Goal: Task Accomplishment & Management: Manage account settings

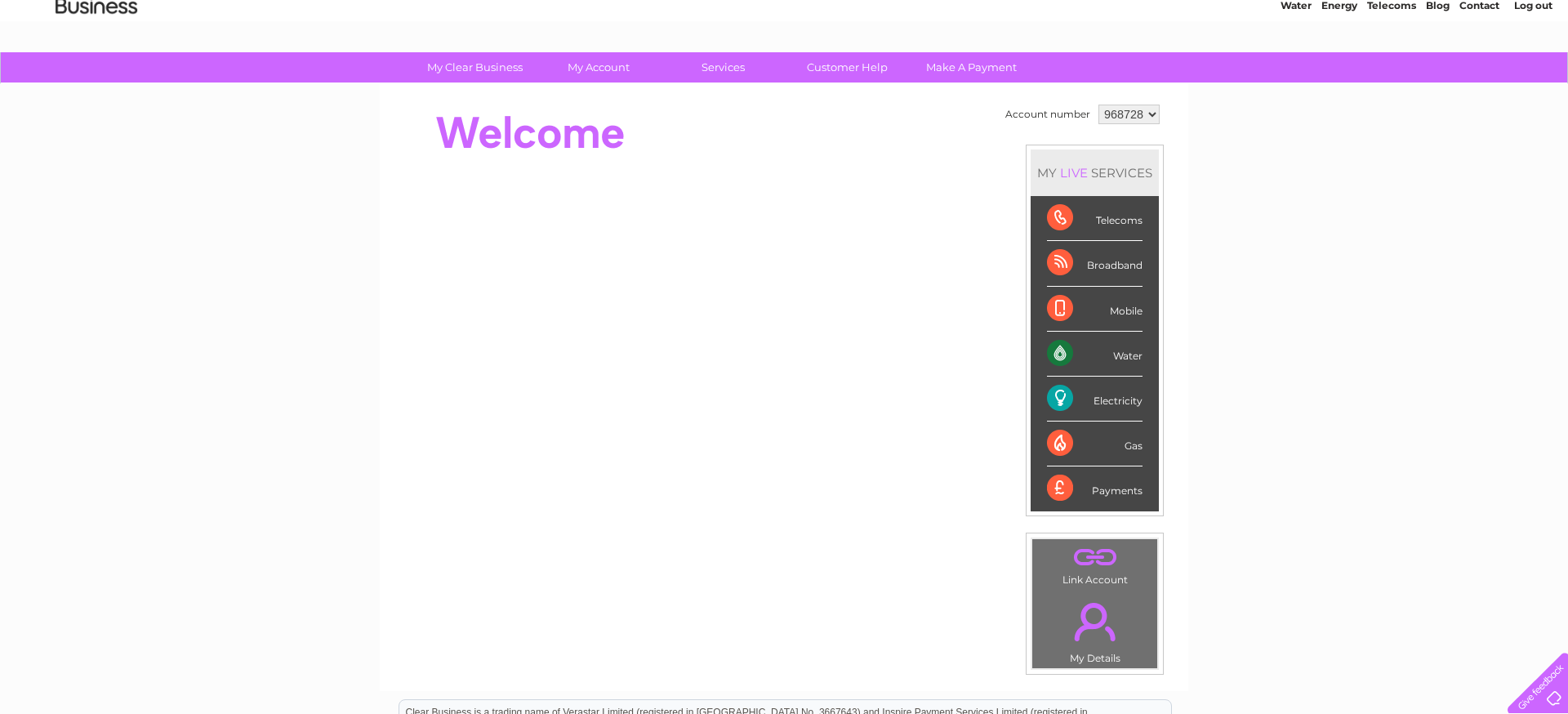
scroll to position [89, 0]
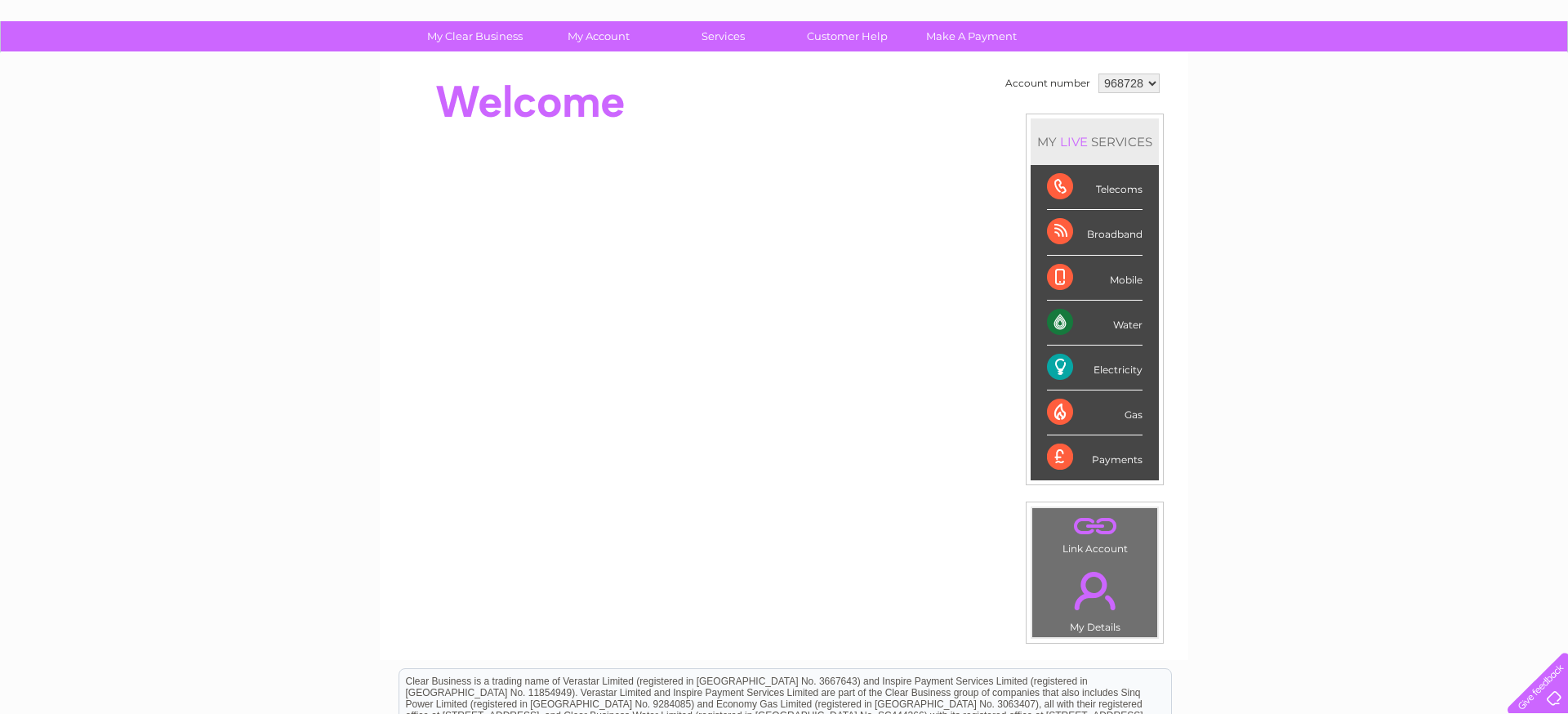
click at [1065, 380] on div "Electricity" at bounding box center [1094, 368] width 95 height 45
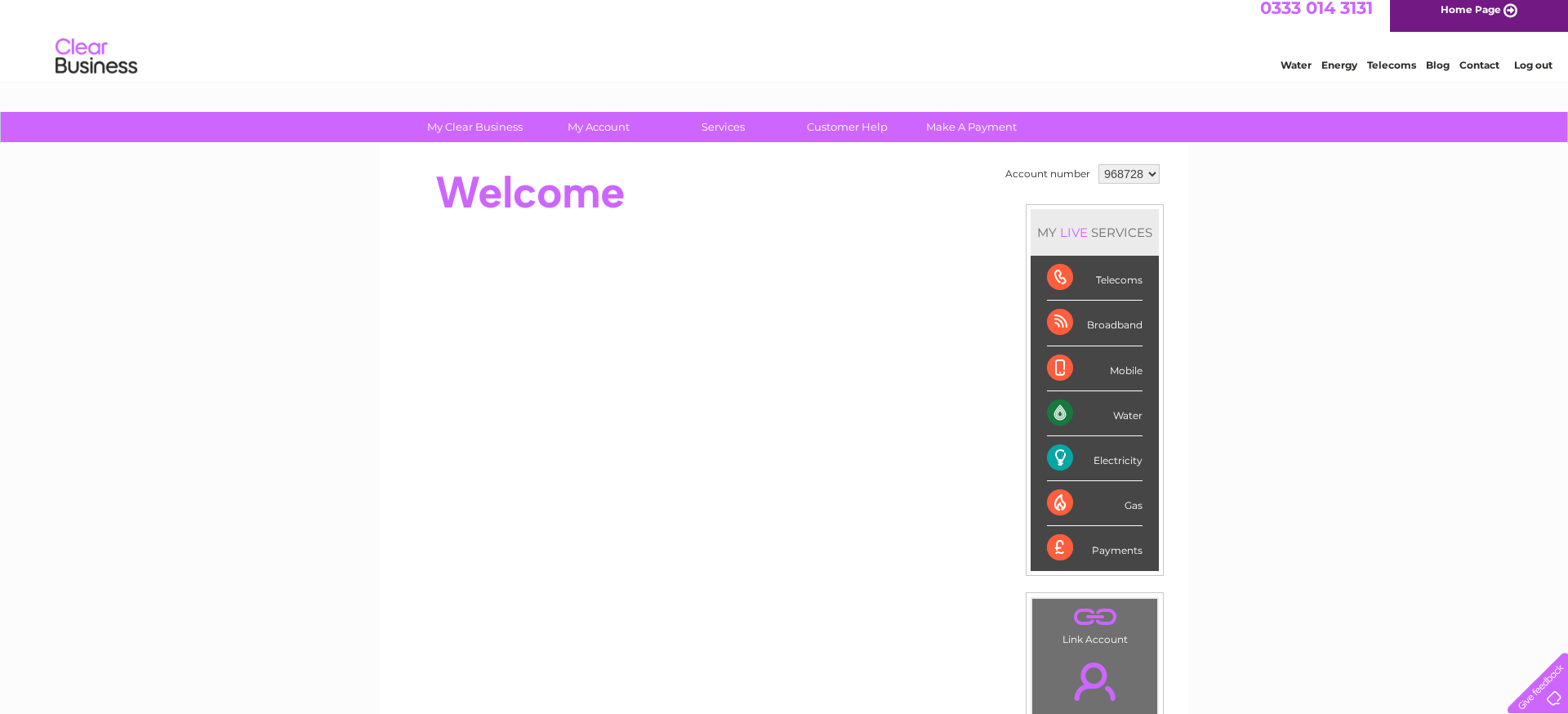
scroll to position [0, 0]
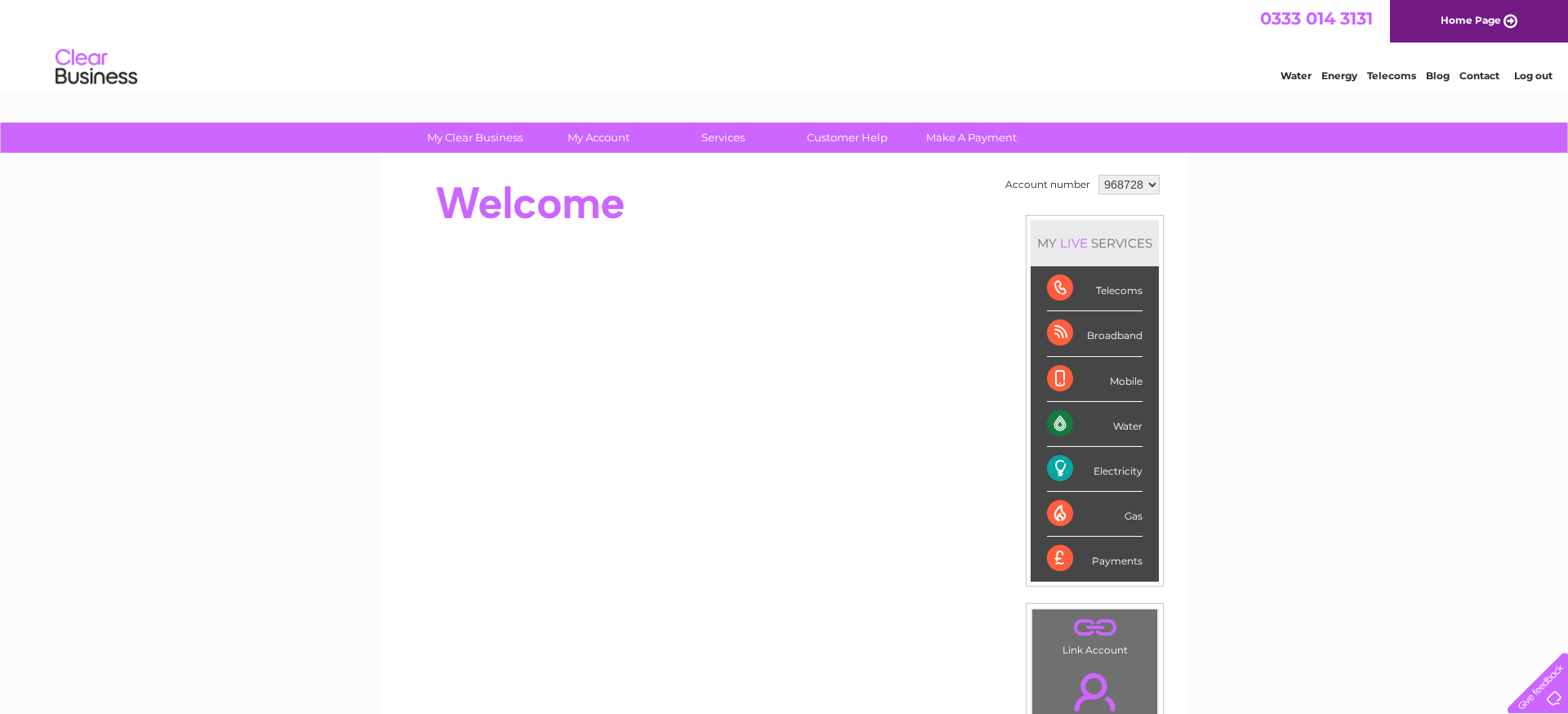
click at [1103, 472] on div "Electricity" at bounding box center [1094, 470] width 95 height 45
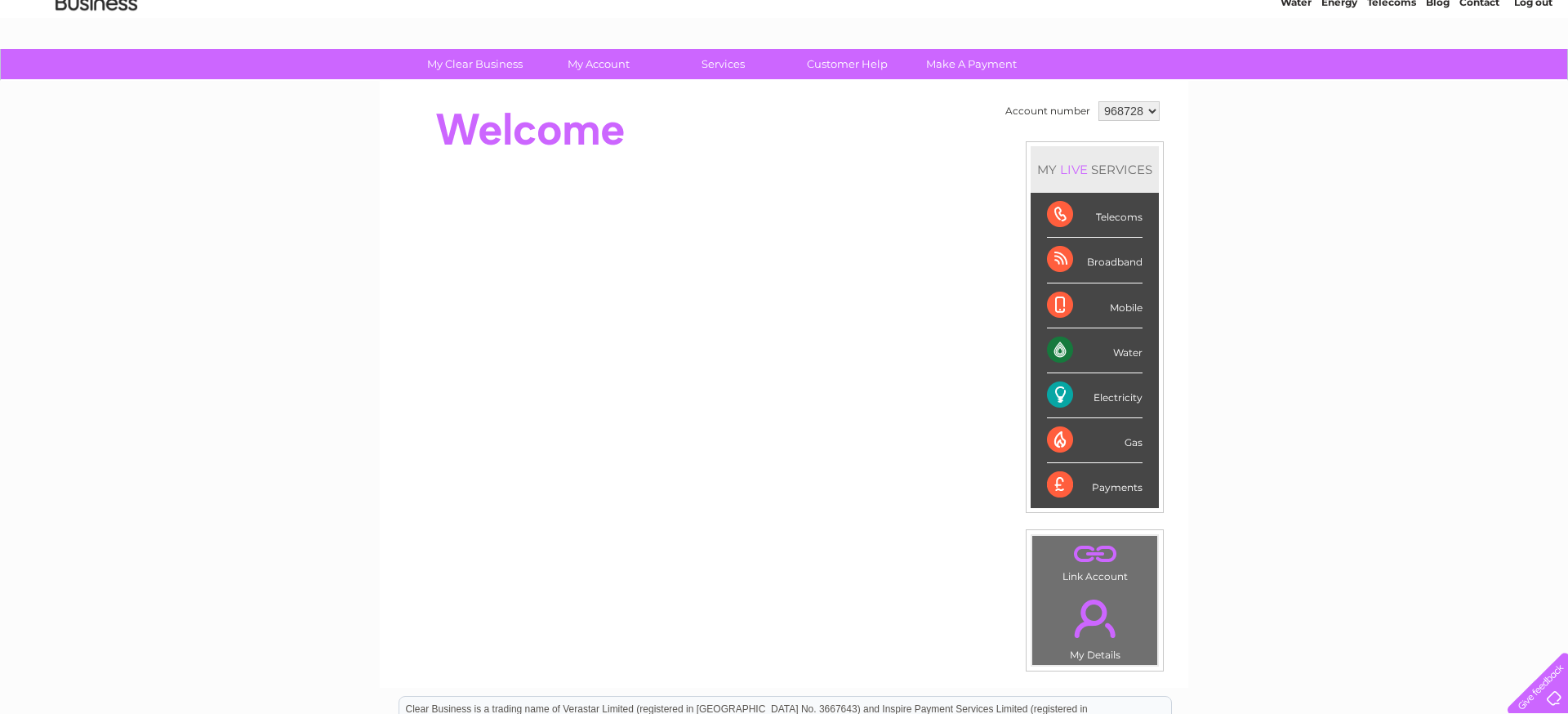
scroll to position [99, 0]
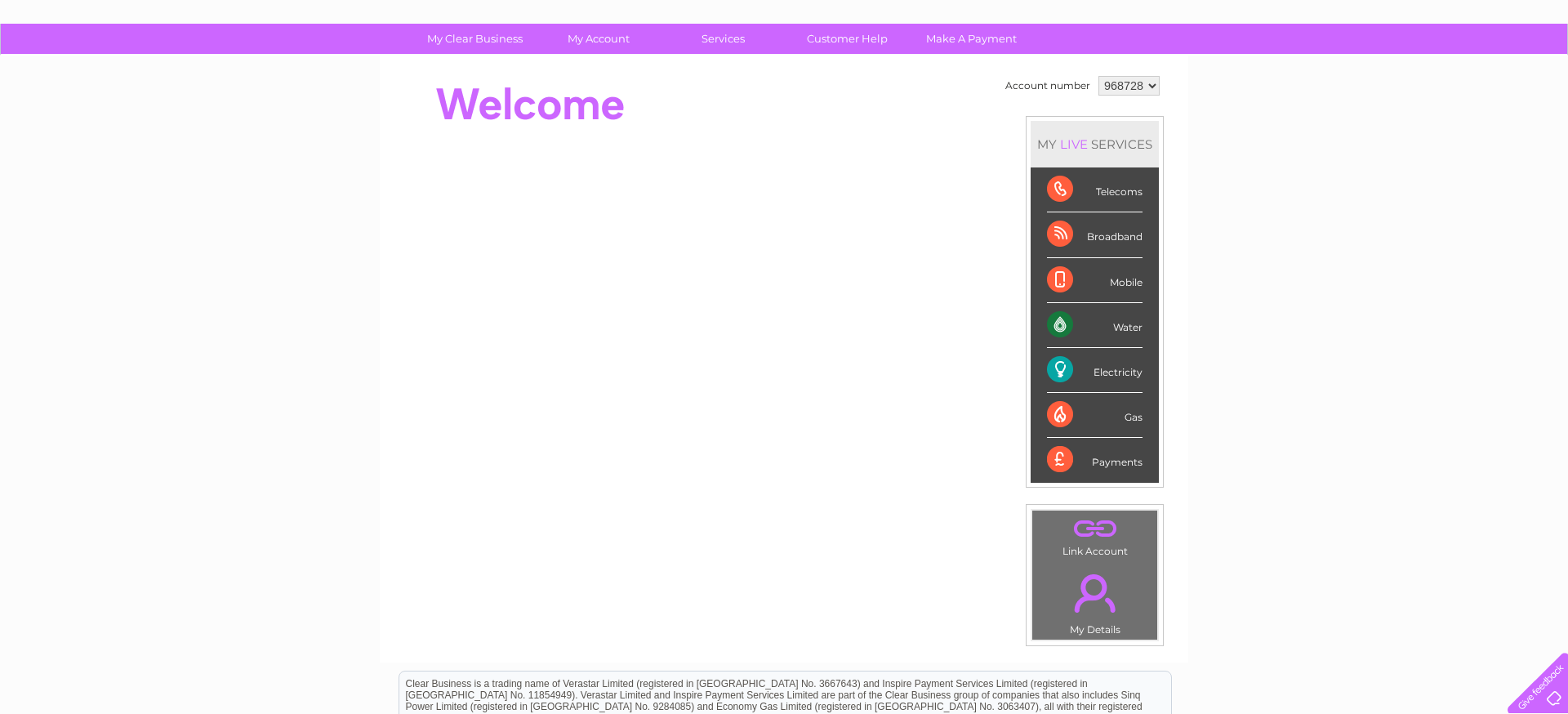
click at [1544, 686] on div at bounding box center [1534, 679] width 67 height 67
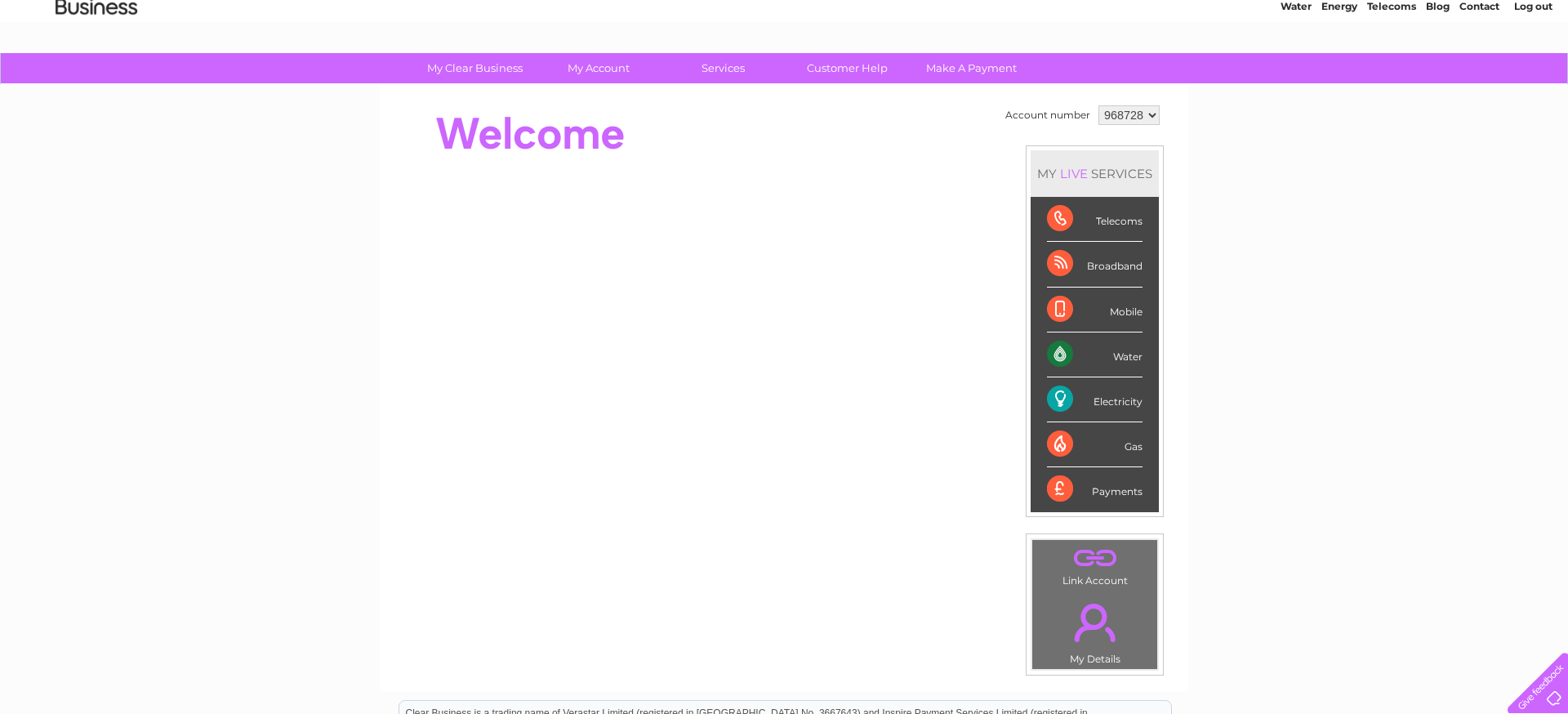
scroll to position [0, 0]
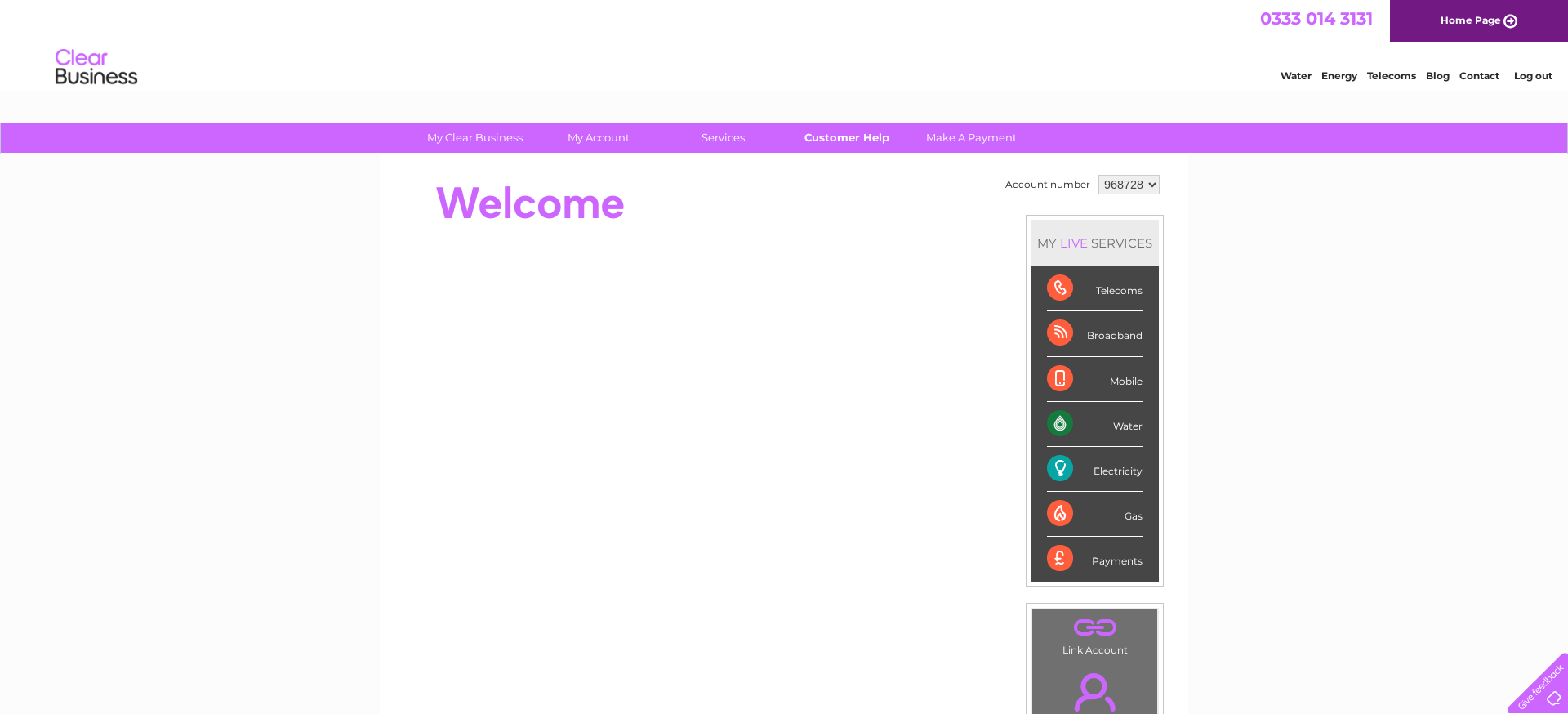
click at [842, 138] on link "Customer Help" at bounding box center [847, 138] width 135 height 30
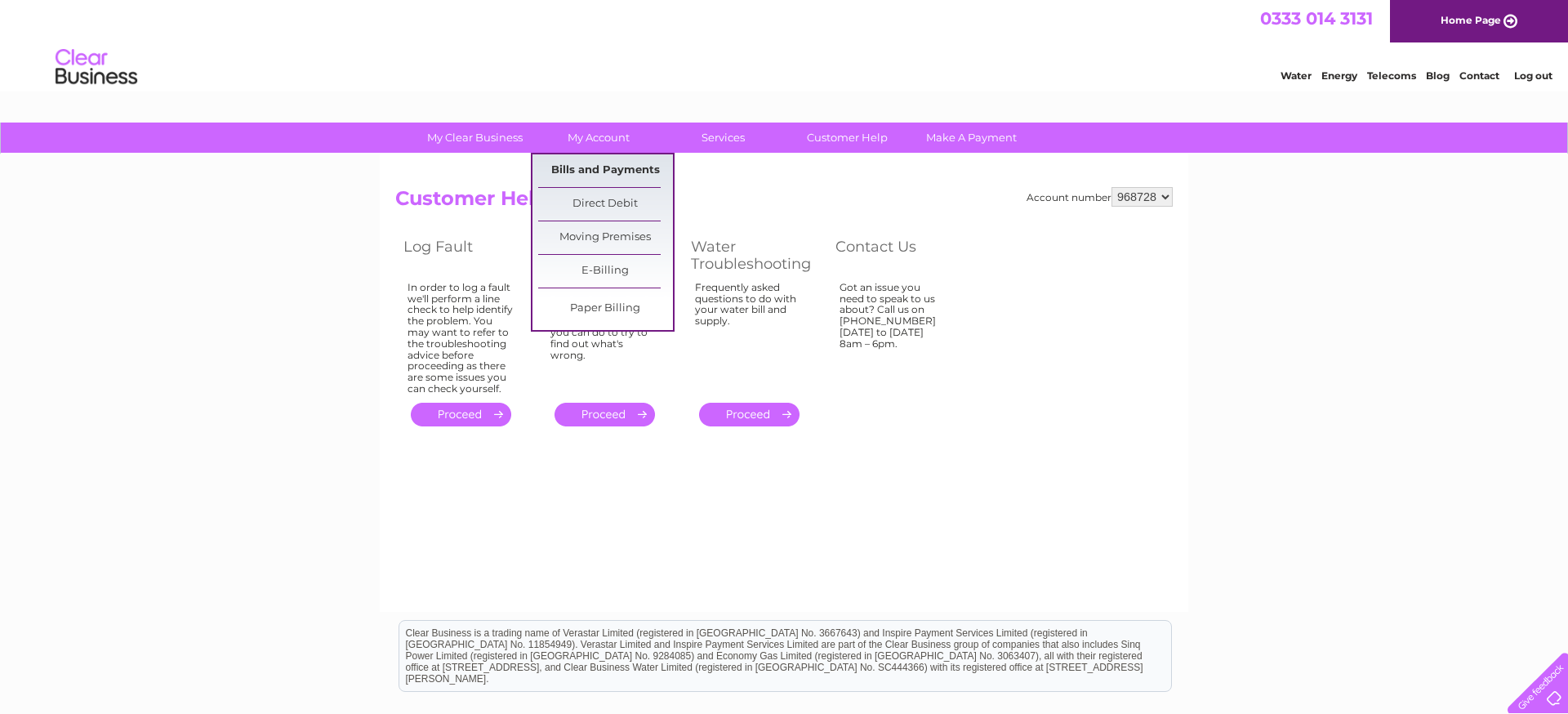
click at [586, 168] on link "Bills and Payments" at bounding box center [605, 171] width 135 height 33
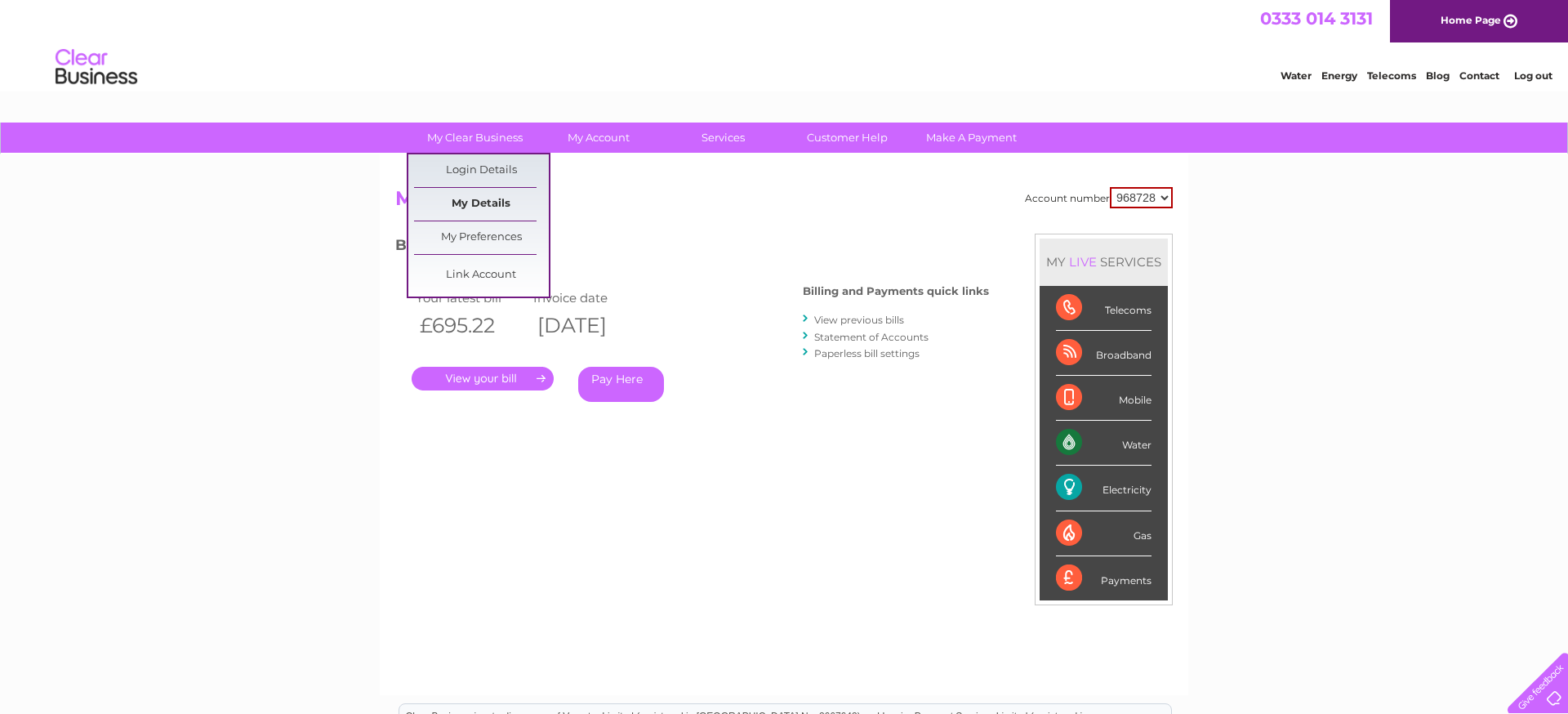
click at [482, 200] on link "My Details" at bounding box center [481, 204] width 135 height 33
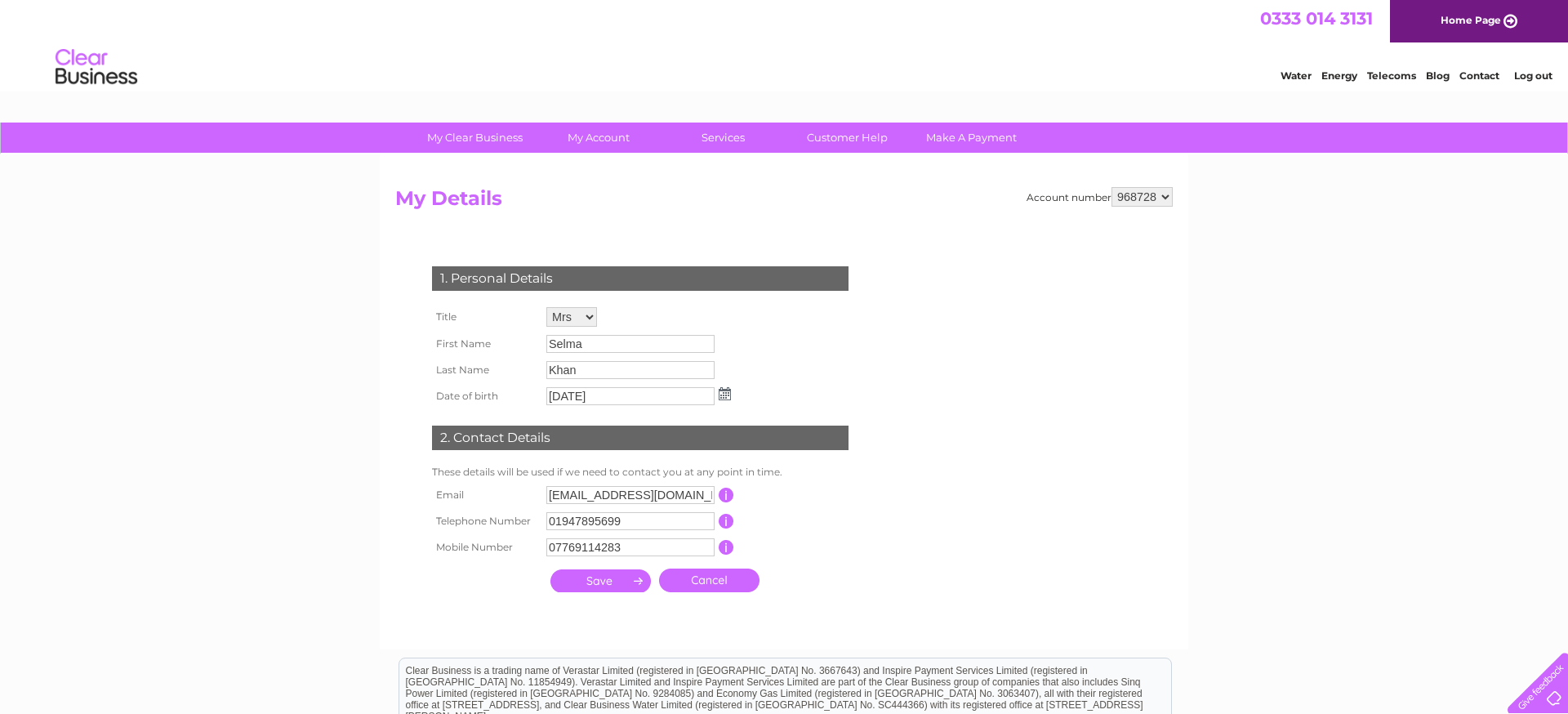
click at [592, 314] on select "Mr Mrs Ms Miss Dr Rev Prof Other" at bounding box center [571, 317] width 51 height 20
select select "Ms"
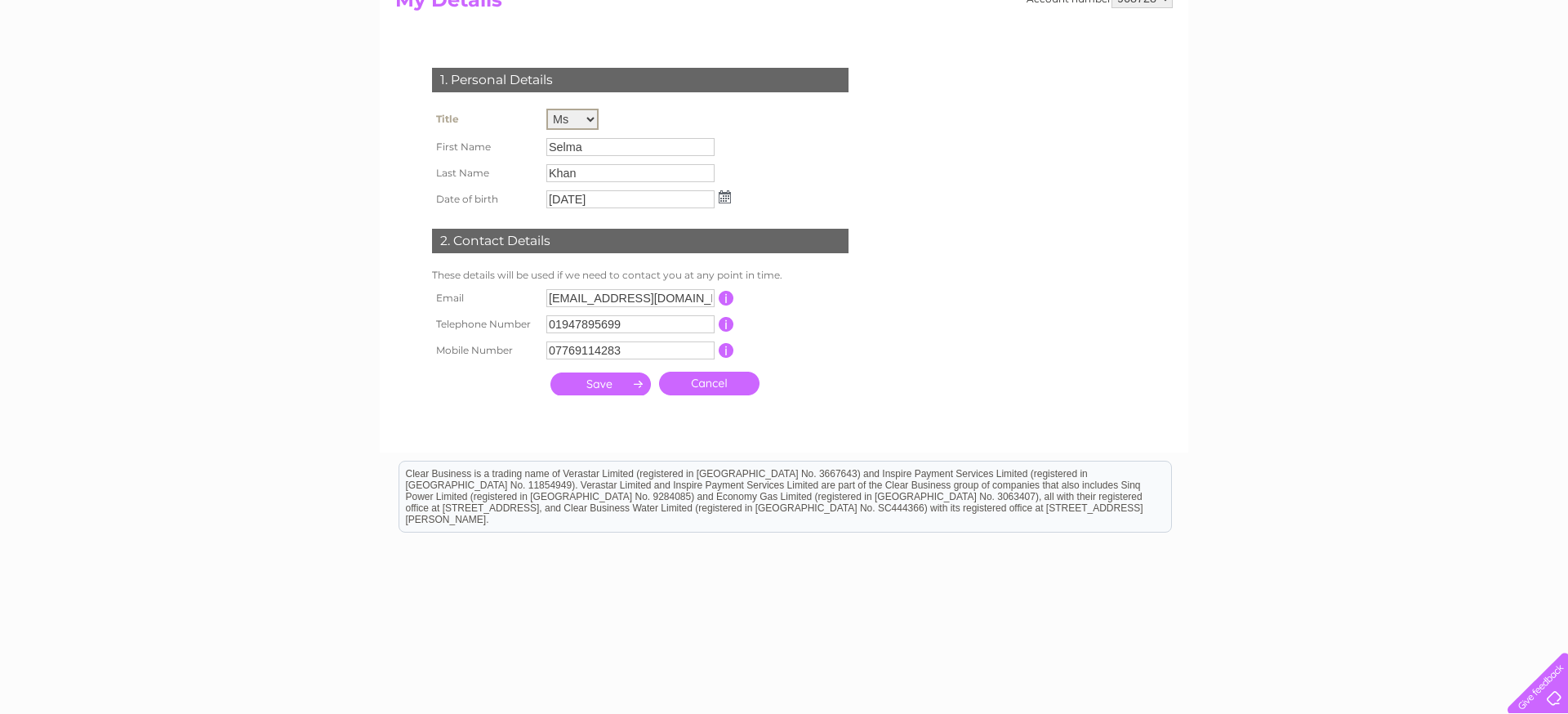
scroll to position [209, 0]
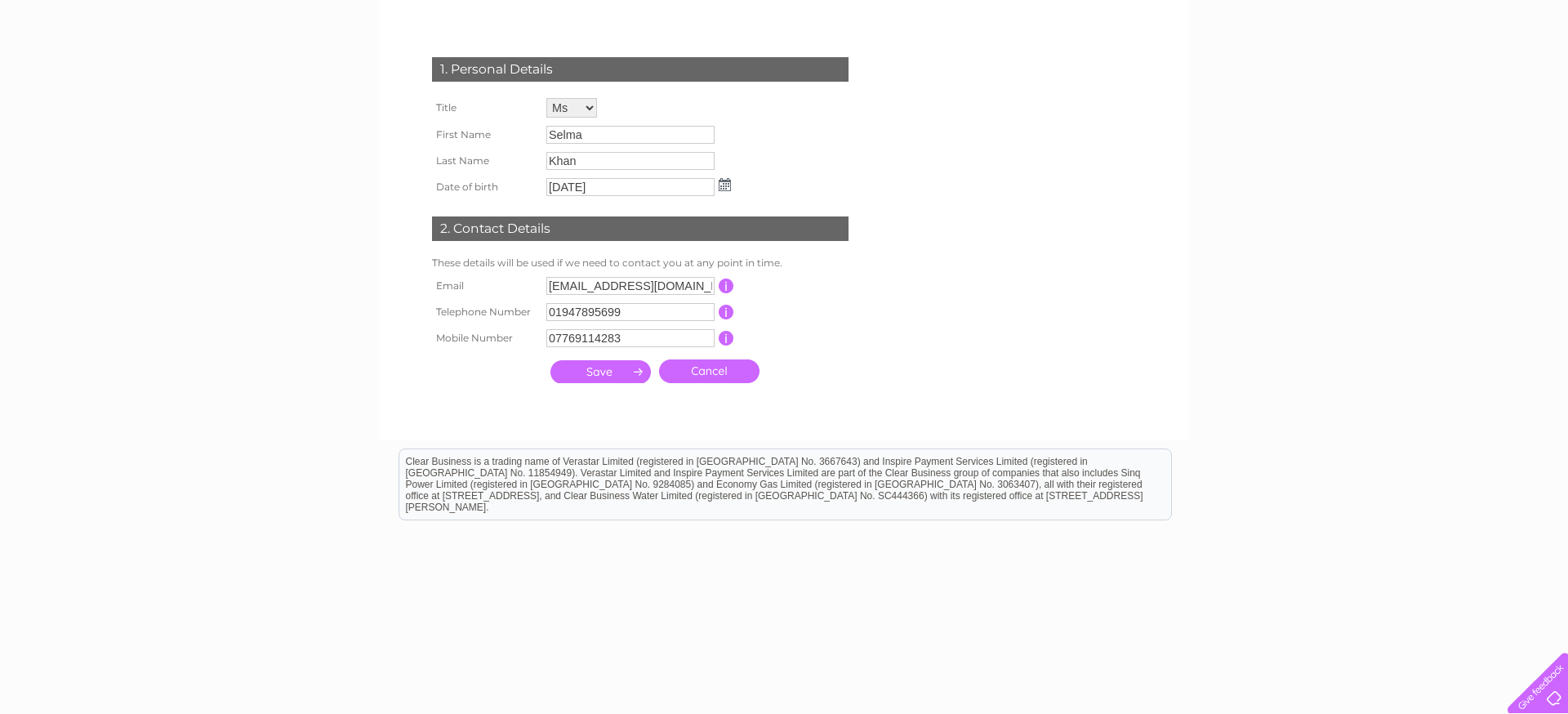
click at [606, 370] on input "submit" at bounding box center [601, 372] width 101 height 23
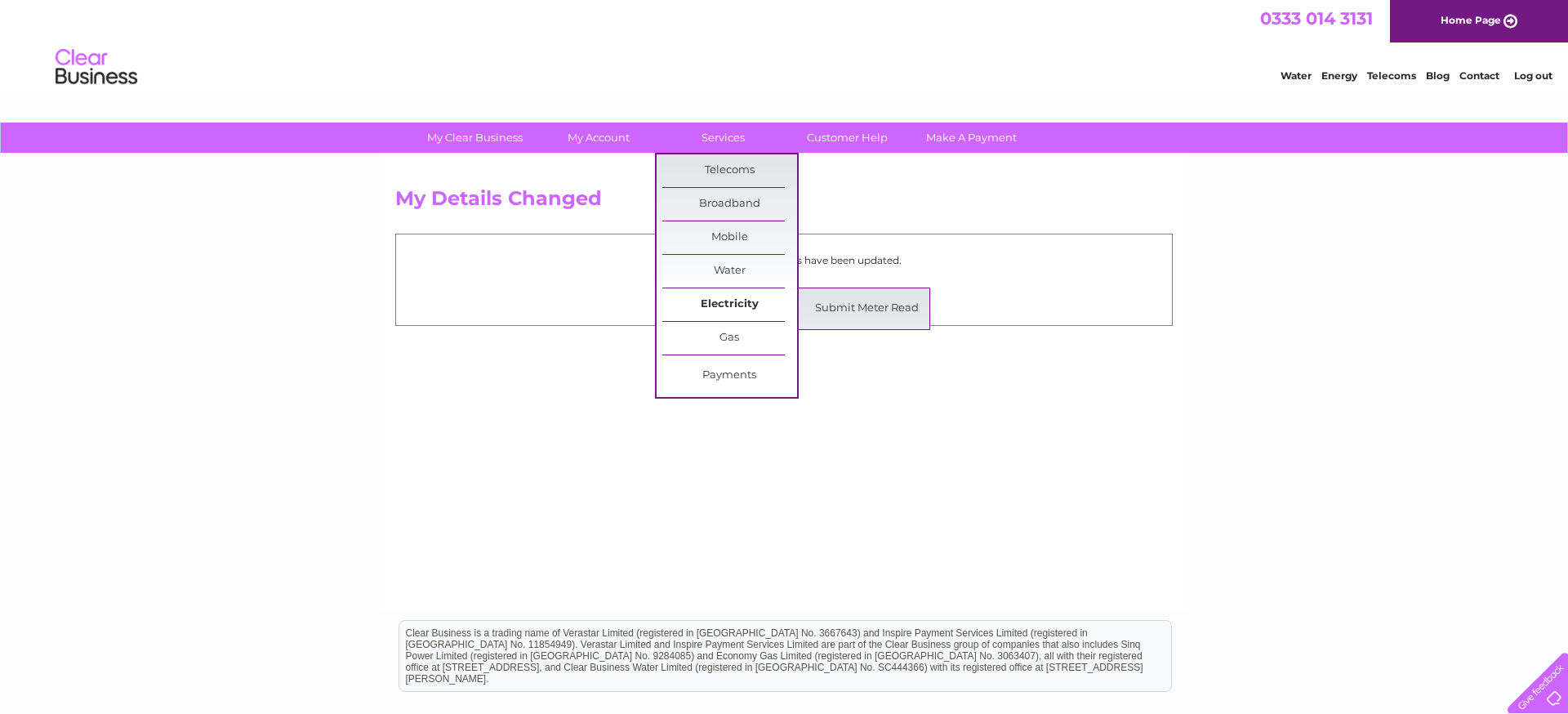
click at [719, 307] on link "Electricity" at bounding box center [729, 305] width 135 height 33
